Goal: Task Accomplishment & Management: Use online tool/utility

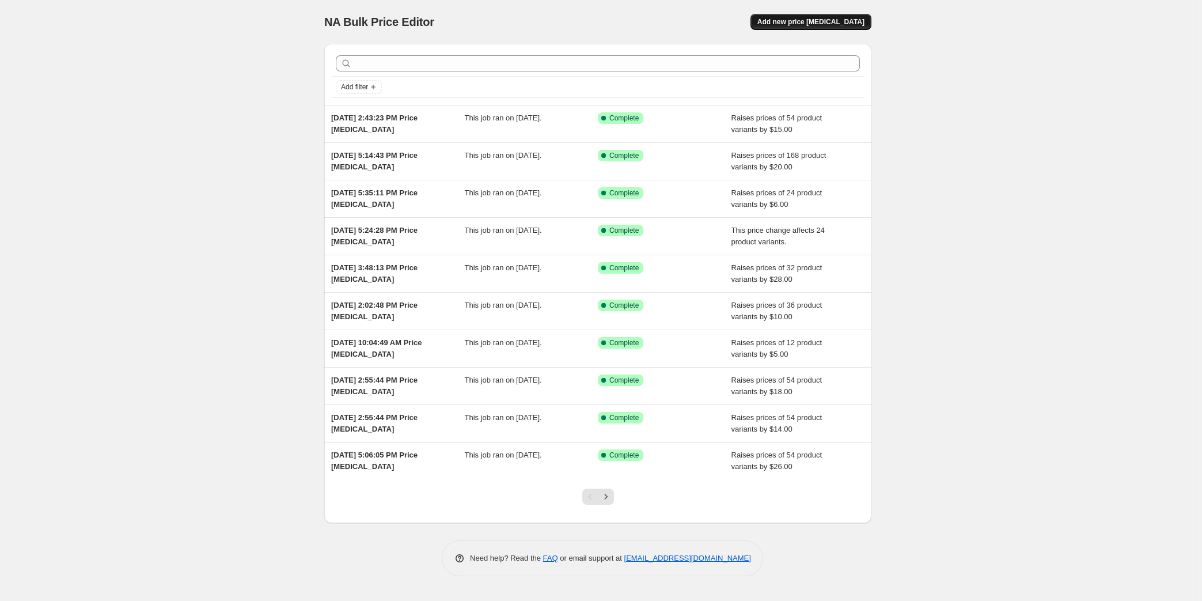
click at [819, 23] on span "Add new price [MEDICAL_DATA]" at bounding box center [810, 21] width 107 height 9
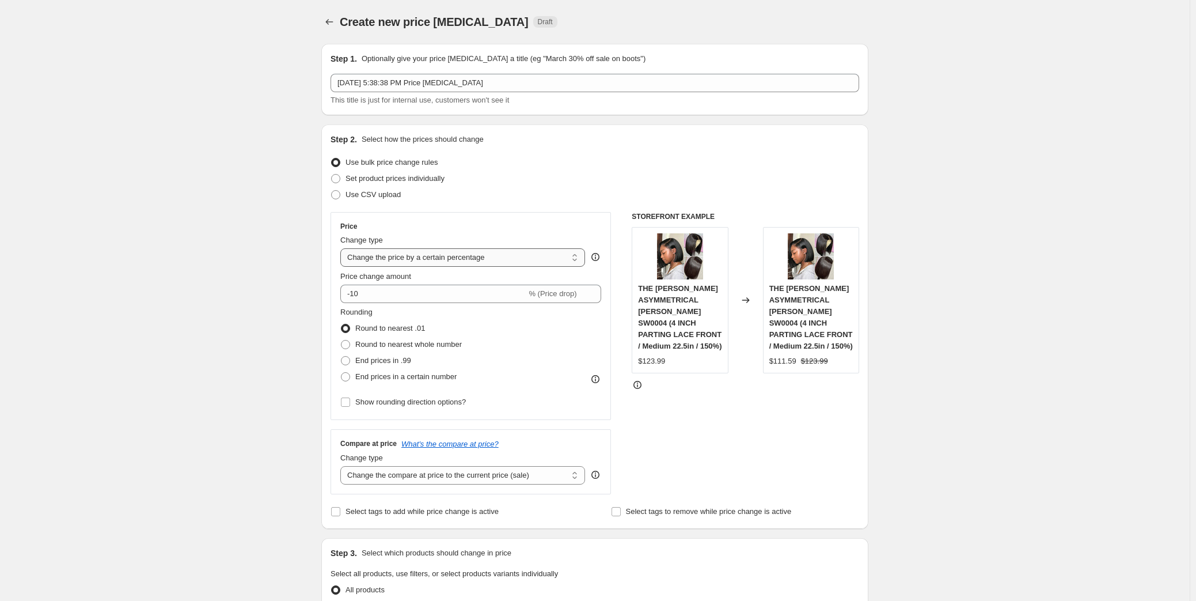
click at [420, 260] on select "Change the price to a certain amount Change the price by a certain amount Chang…" at bounding box center [462, 257] width 245 height 18
select select "by"
click at [343, 248] on select "Change the price to a certain amount Change the price by a certain amount Chang…" at bounding box center [462, 257] width 245 height 18
drag, startPoint x: 383, startPoint y: 297, endPoint x: 378, endPoint y: 276, distance: 21.5
click at [358, 292] on input "-10.00" at bounding box center [445, 293] width 180 height 18
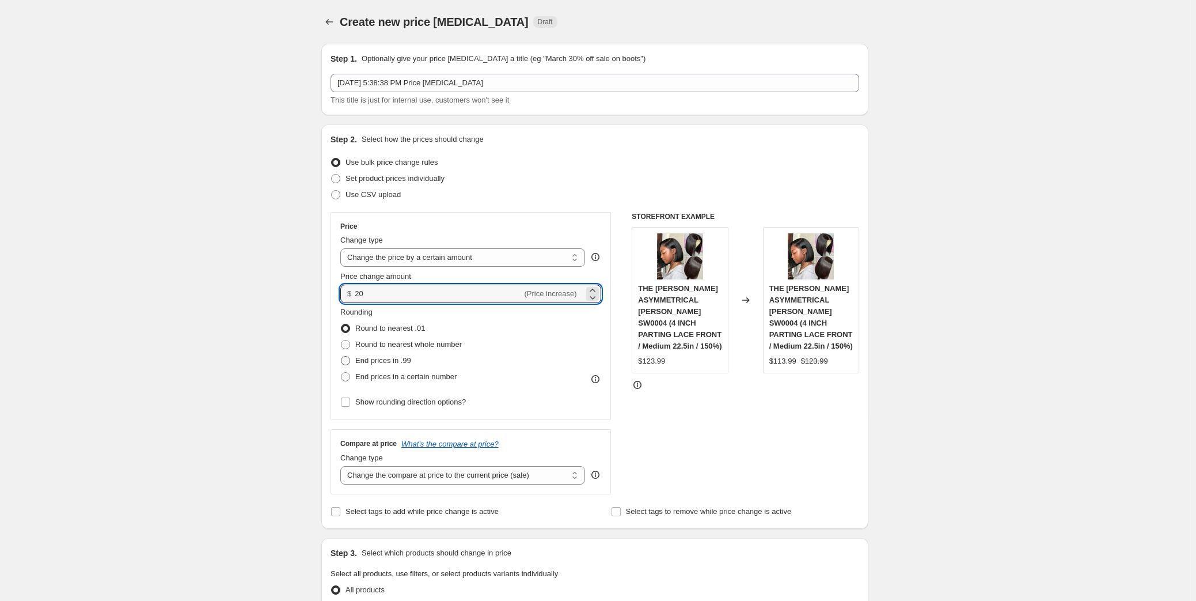
type input "20.00"
click at [394, 359] on span "End prices in .99" at bounding box center [383, 360] width 56 height 9
click at [341, 356] on input "End prices in .99" at bounding box center [341, 356] width 1 height 1
radio input "true"
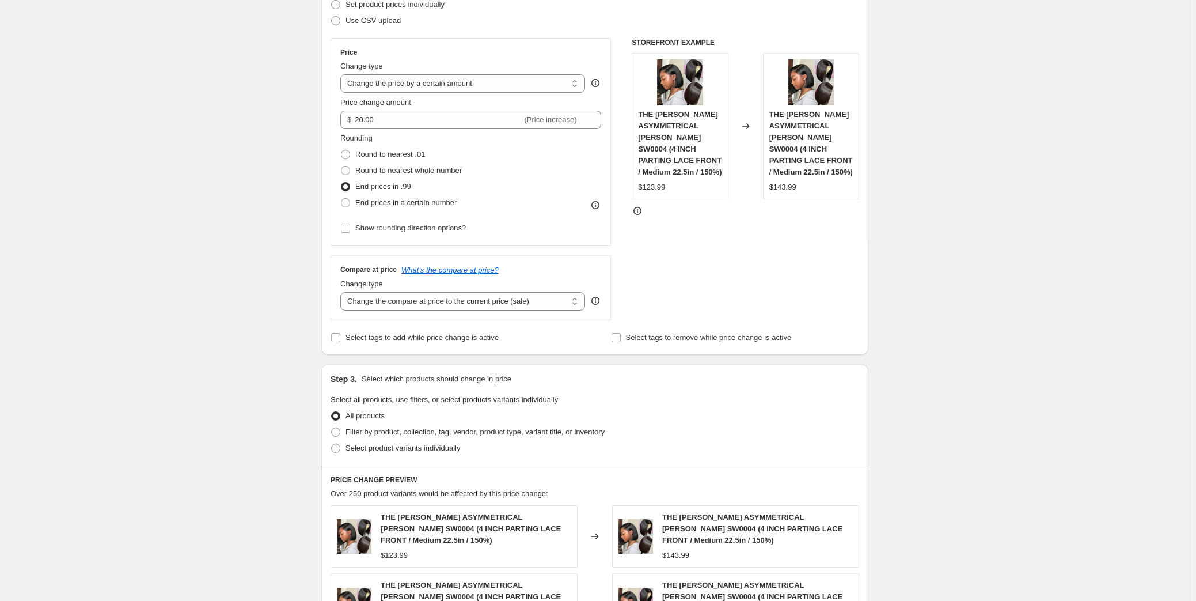
scroll to position [157, 0]
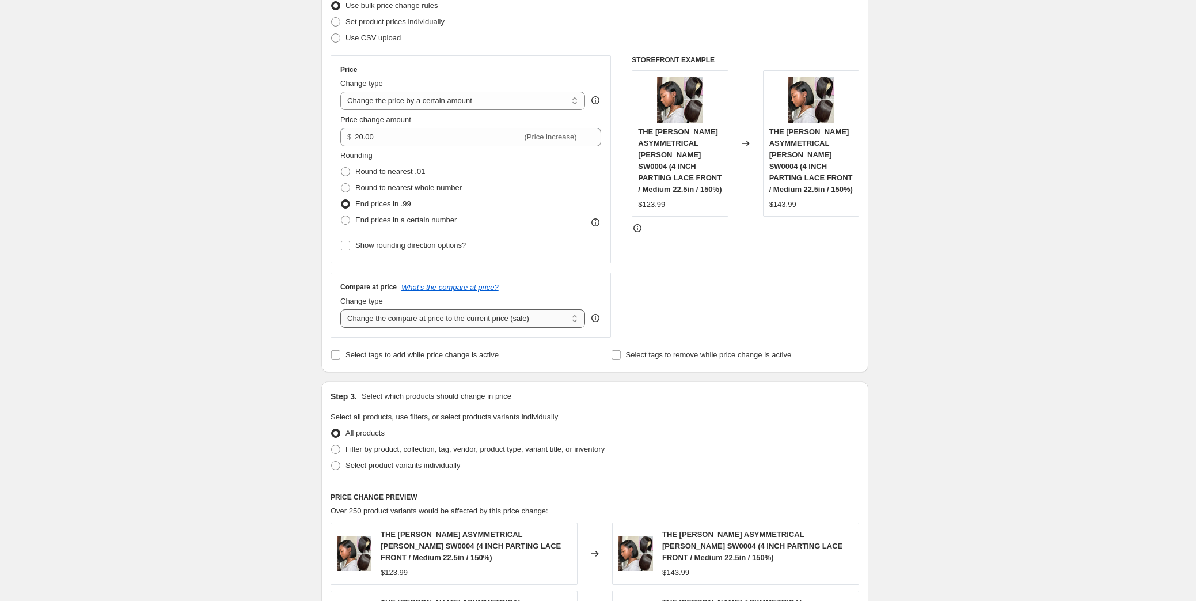
click at [488, 318] on select "Change the compare at price to the current price (sale) Change the compare at p…" at bounding box center [462, 318] width 245 height 18
select select "by"
click at [343, 309] on select "Change the compare at price to the current price (sale) Change the compare at p…" at bounding box center [462, 318] width 245 height 18
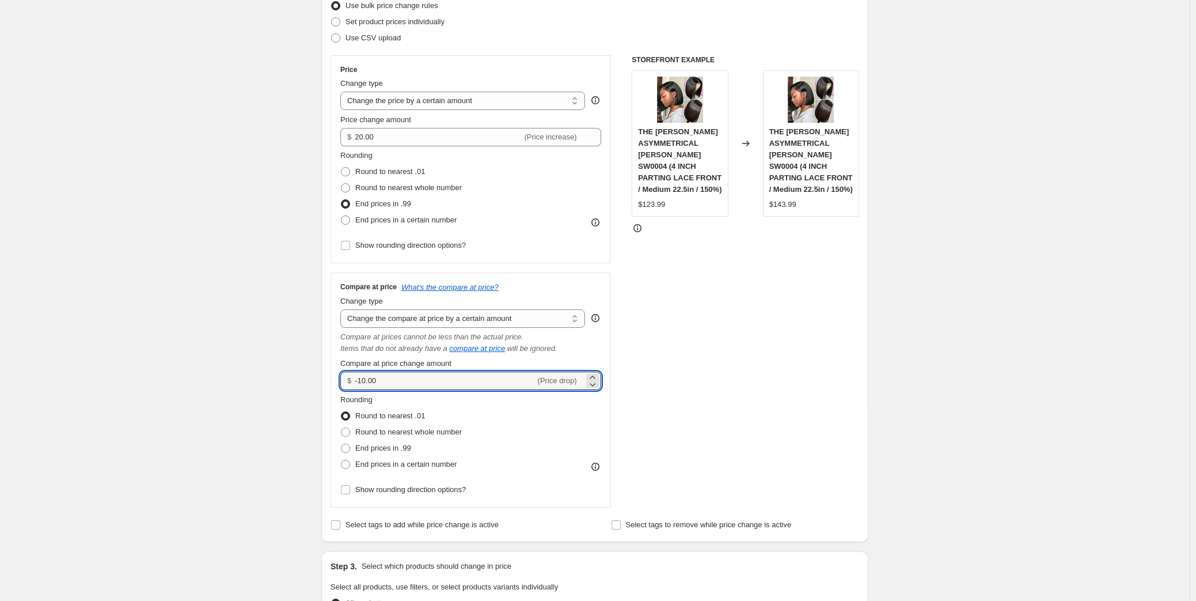
drag, startPoint x: 385, startPoint y: 379, endPoint x: 353, endPoint y: 381, distance: 31.7
click at [353, 381] on div "$ -10.00 (Price drop)" at bounding box center [470, 380] width 261 height 18
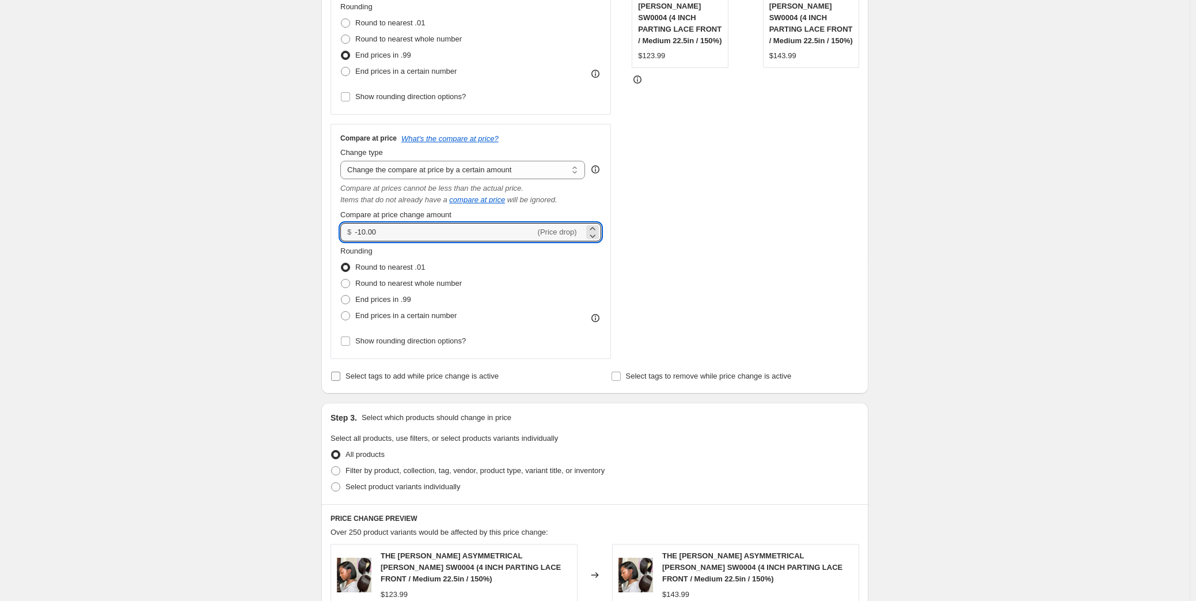
scroll to position [209, 0]
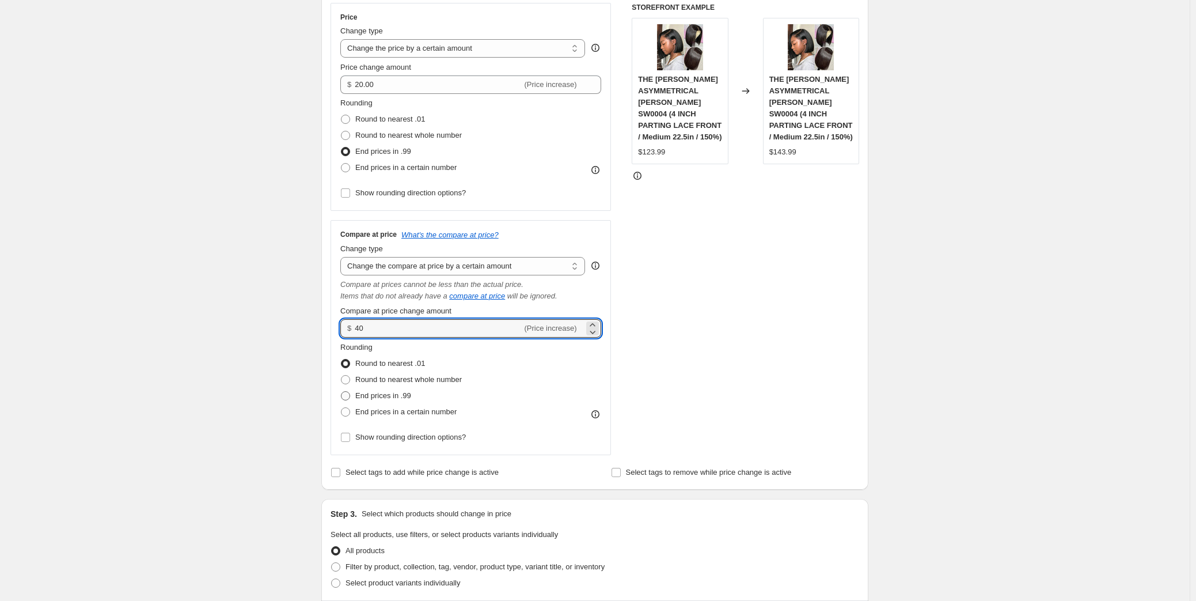
type input "40.00"
click at [411, 396] on span "End prices in .99" at bounding box center [383, 395] width 56 height 9
click at [341, 392] on input "End prices in .99" at bounding box center [341, 391] width 1 height 1
radio input "true"
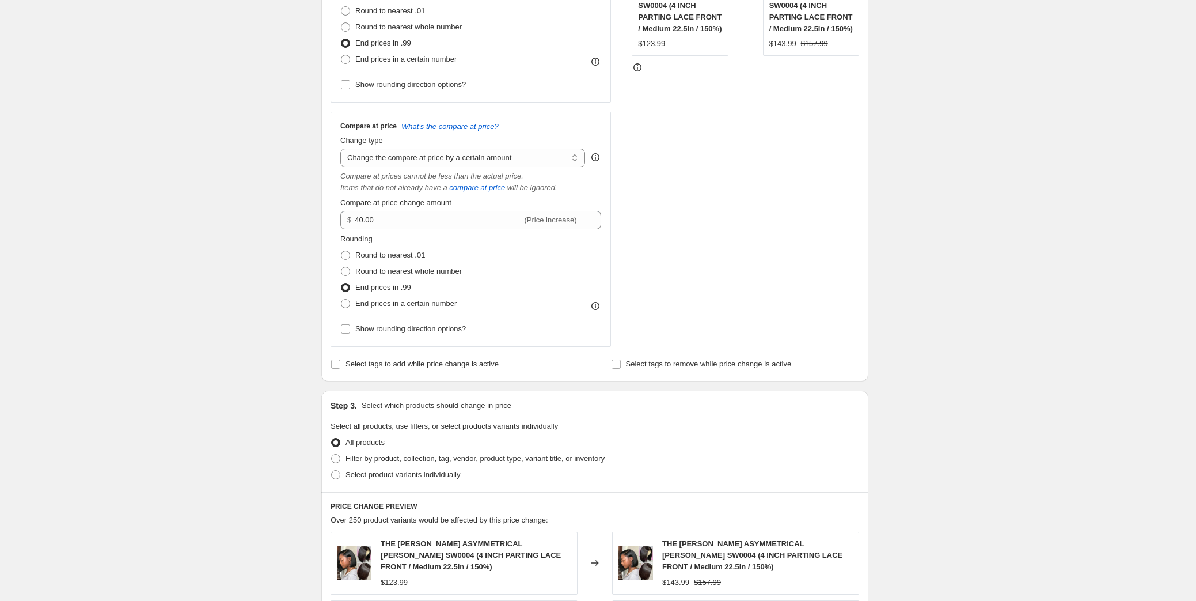
scroll to position [419, 0]
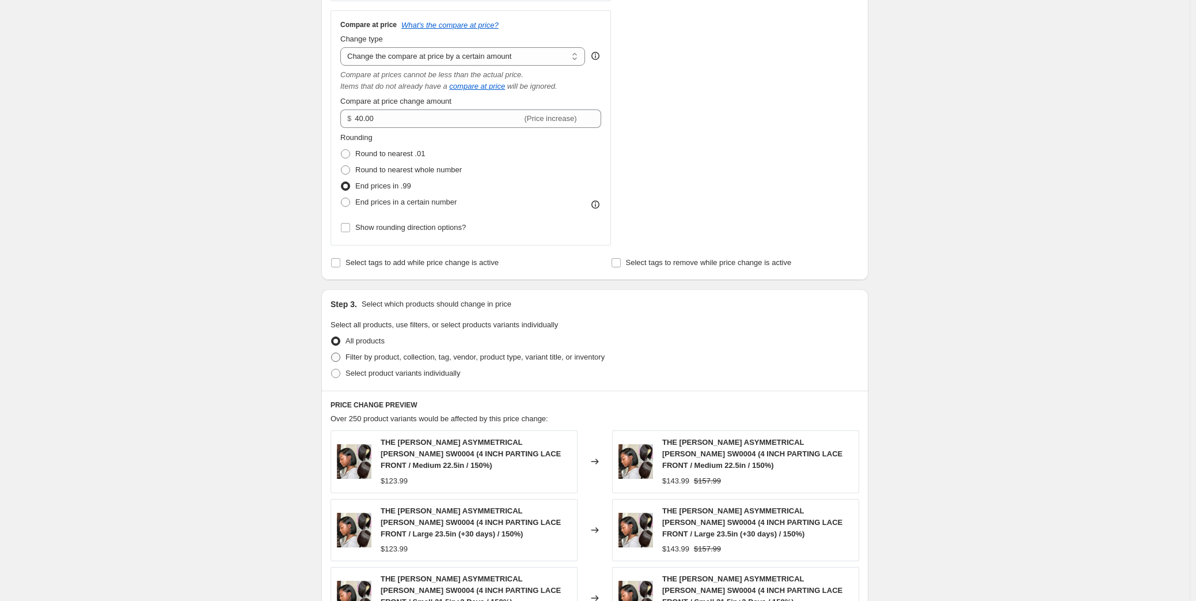
click at [436, 352] on span "Filter by product, collection, tag, vendor, product type, variant title, or inv…" at bounding box center [474, 356] width 259 height 9
click at [332, 352] on input "Filter by product, collection, tag, vendor, product type, variant title, or inv…" at bounding box center [331, 352] width 1 height 1
radio input "true"
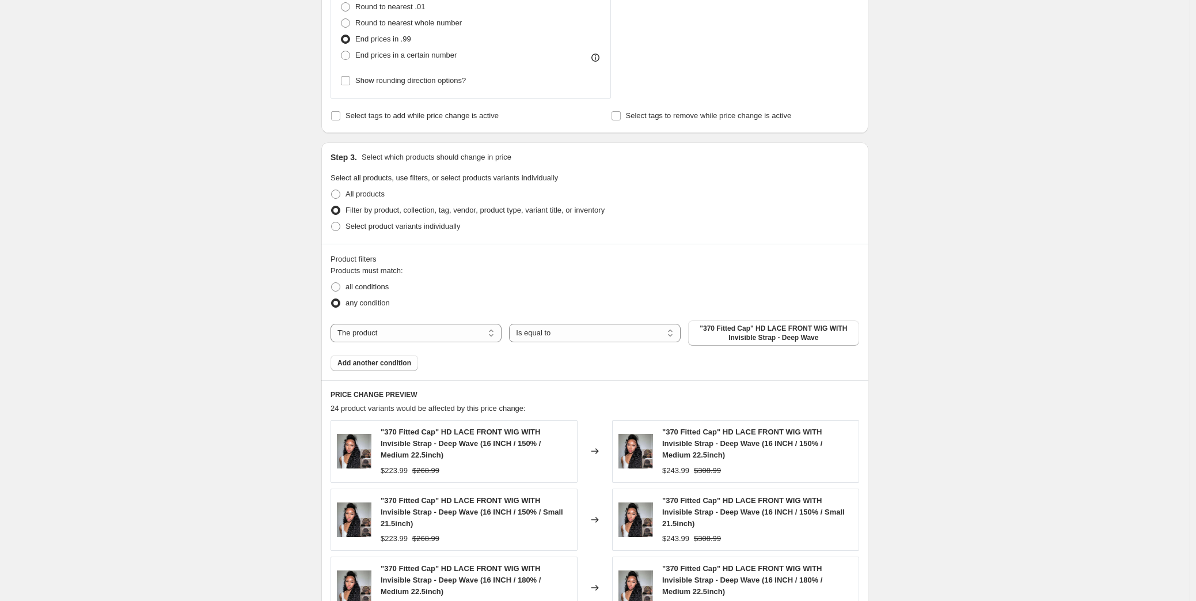
scroll to position [576, 0]
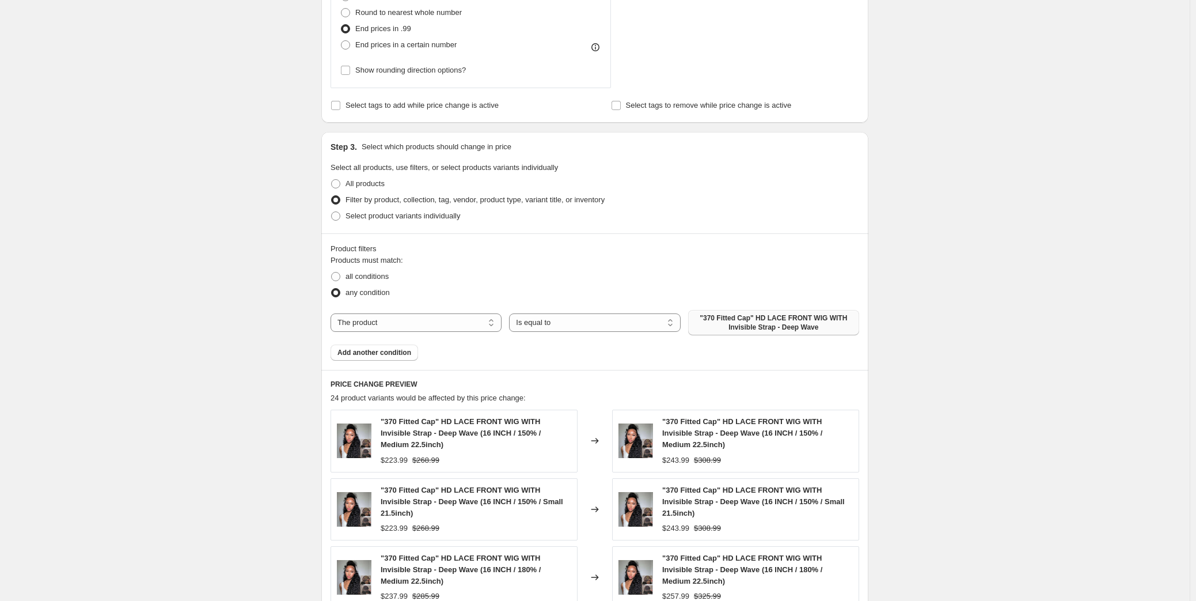
click at [728, 325] on span ""370 Fitted Cap" HD LACE FRONT WIG WITH Invisible Strap - Deep Wave" at bounding box center [773, 322] width 157 height 18
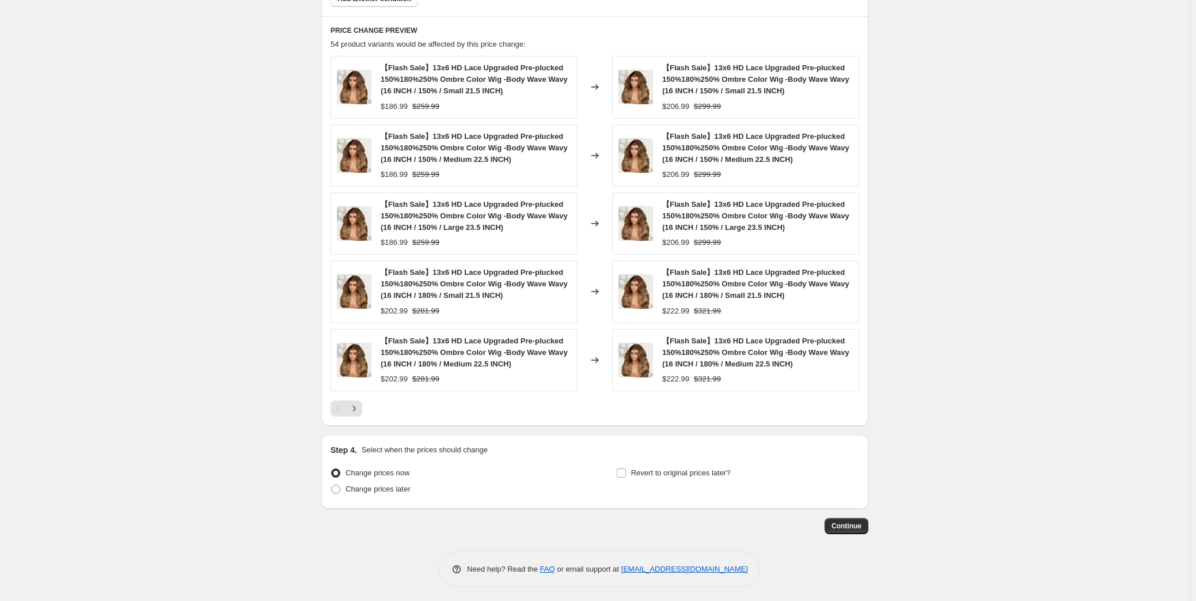
scroll to position [940, 0]
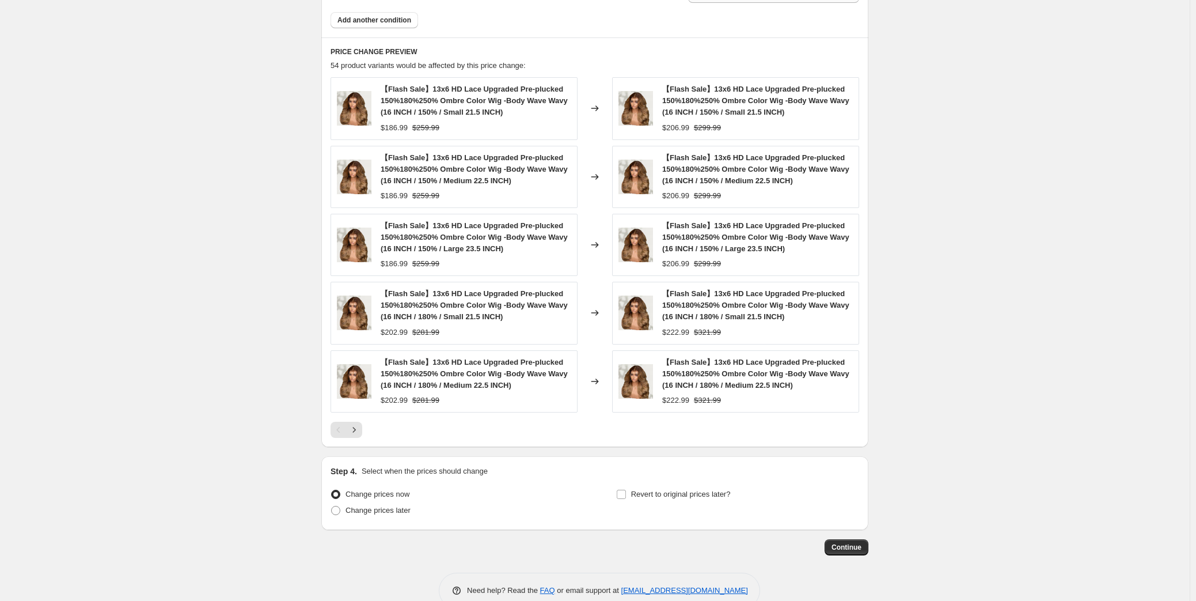
scroll to position [919, 0]
click at [856, 545] on span "Continue" at bounding box center [846, 545] width 30 height 9
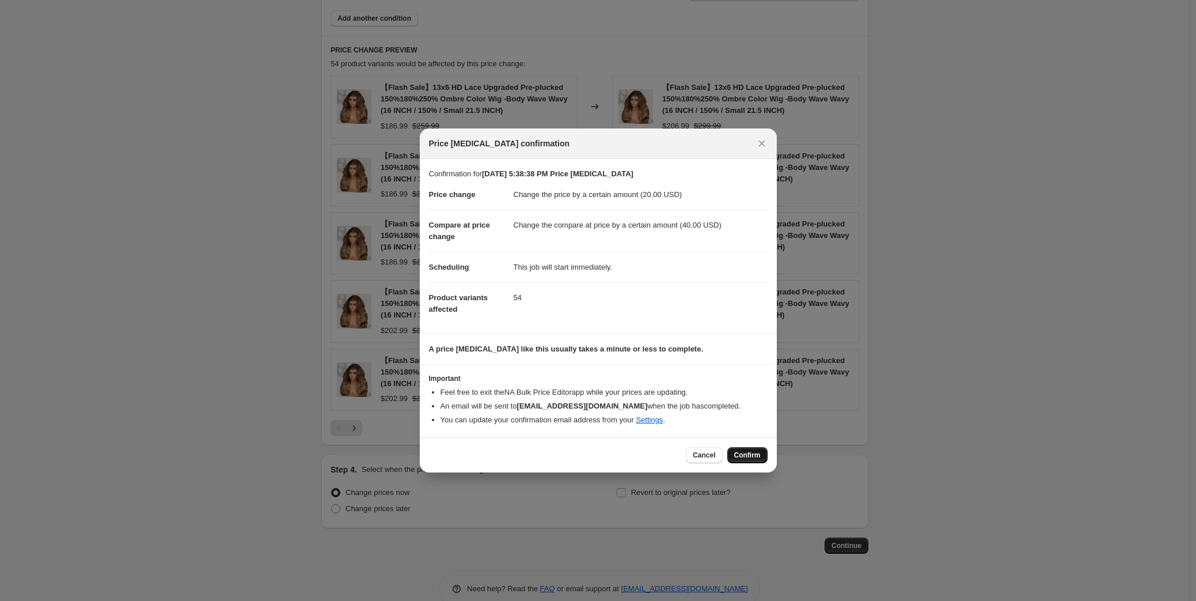
click at [755, 453] on span "Confirm" at bounding box center [747, 454] width 26 height 9
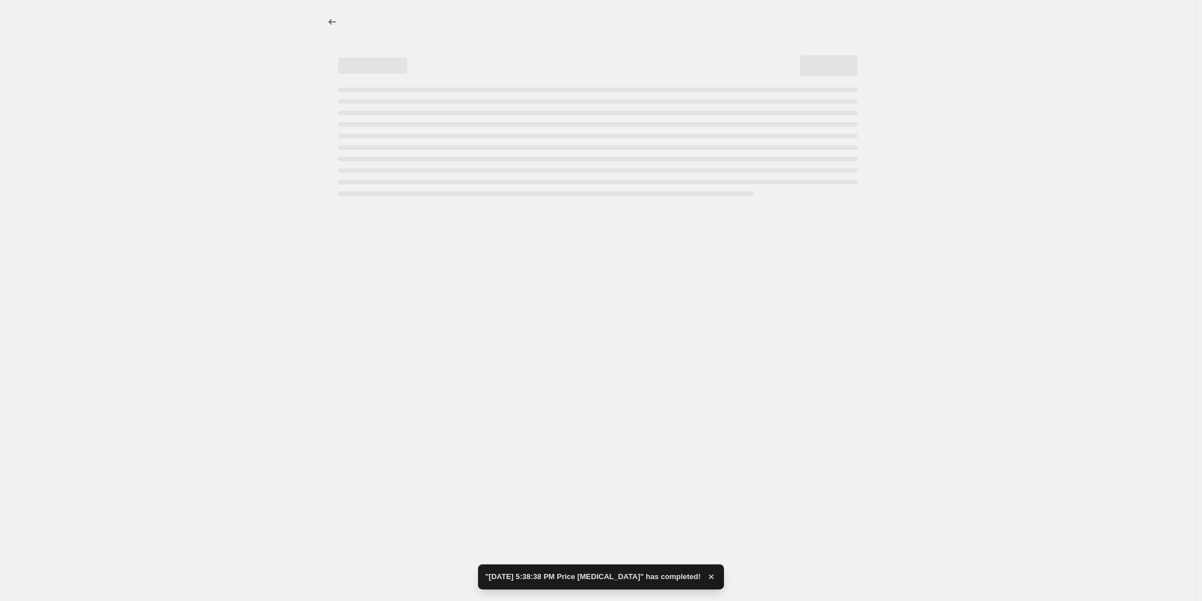
select select "by"
